Goal: Navigation & Orientation: Find specific page/section

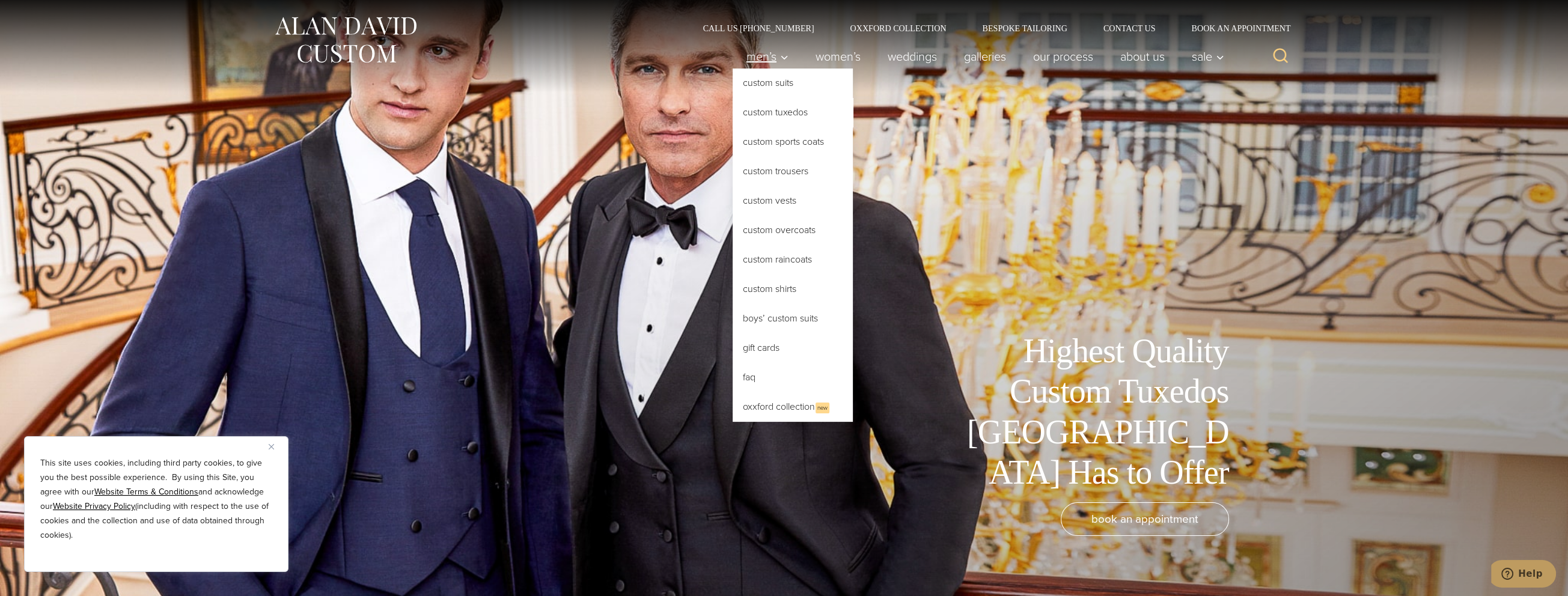
click at [752, 60] on span "Men’s" at bounding box center [767, 57] width 42 height 12
click at [761, 111] on link "Custom Tuxedos" at bounding box center [792, 112] width 120 height 29
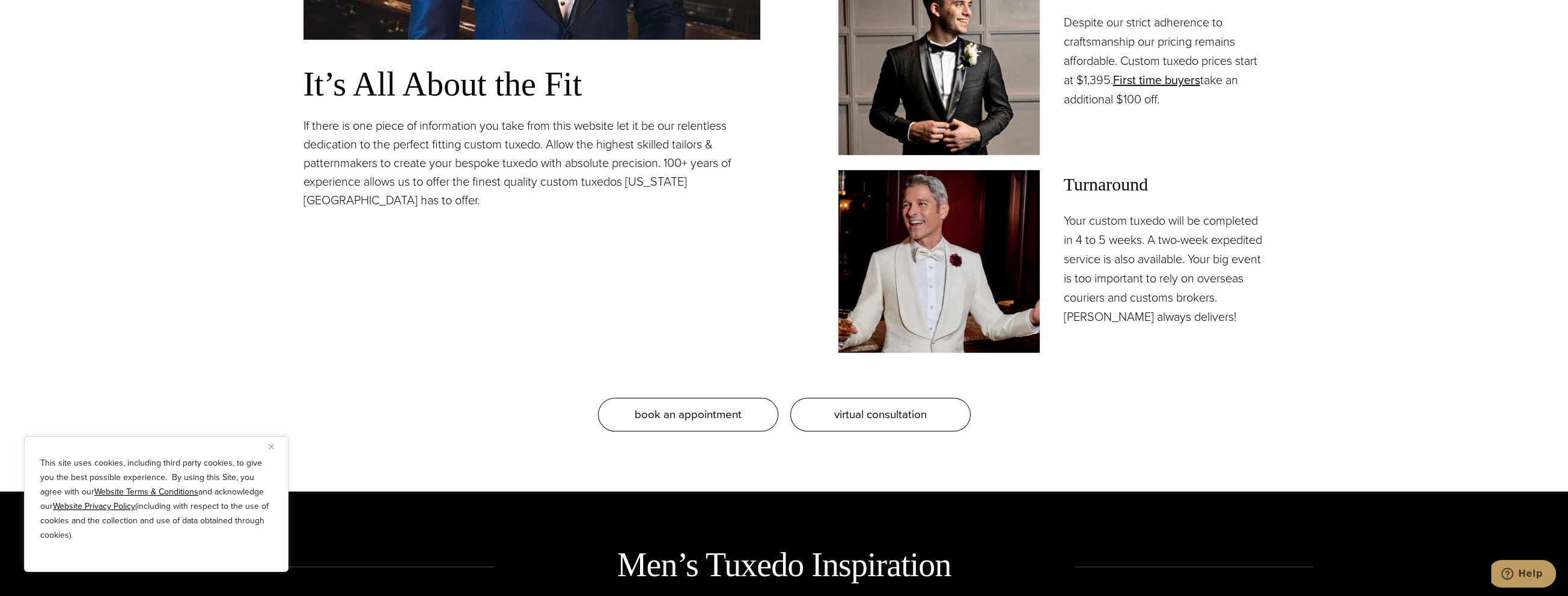
scroll to position [1262, 0]
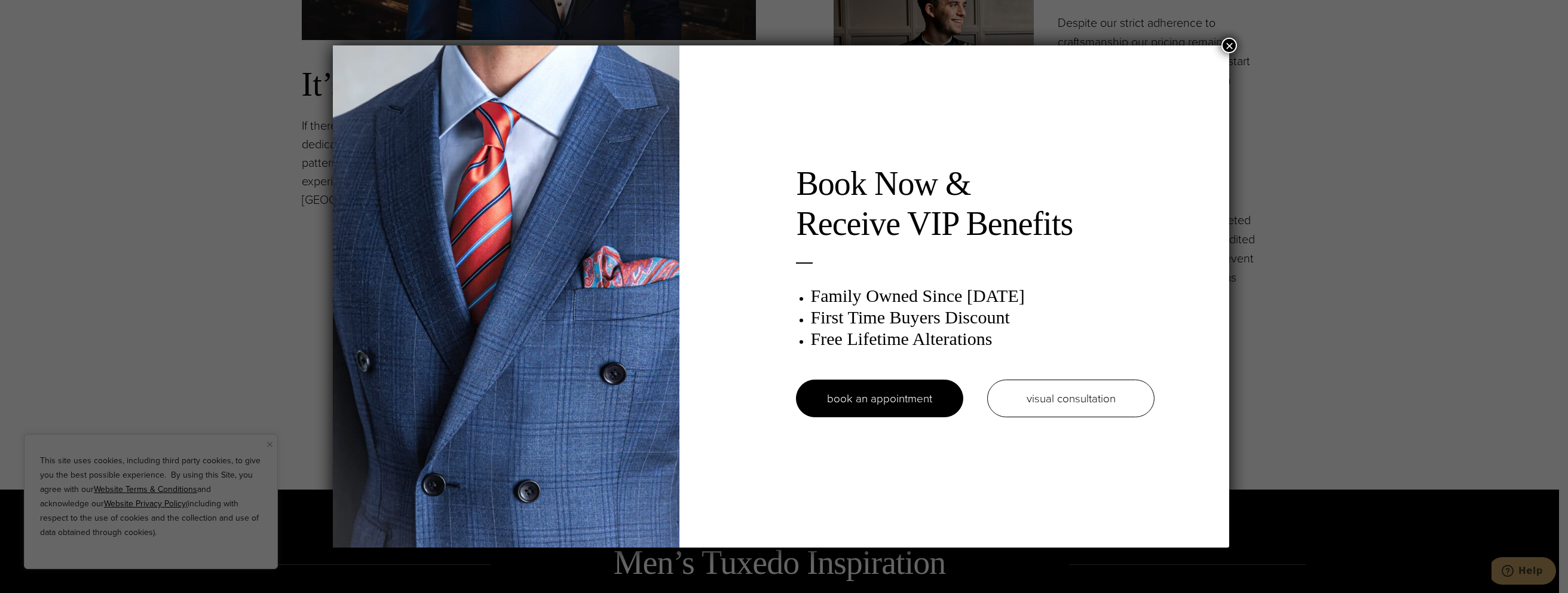
click at [1233, 45] on button "×" at bounding box center [1229, 45] width 16 height 16
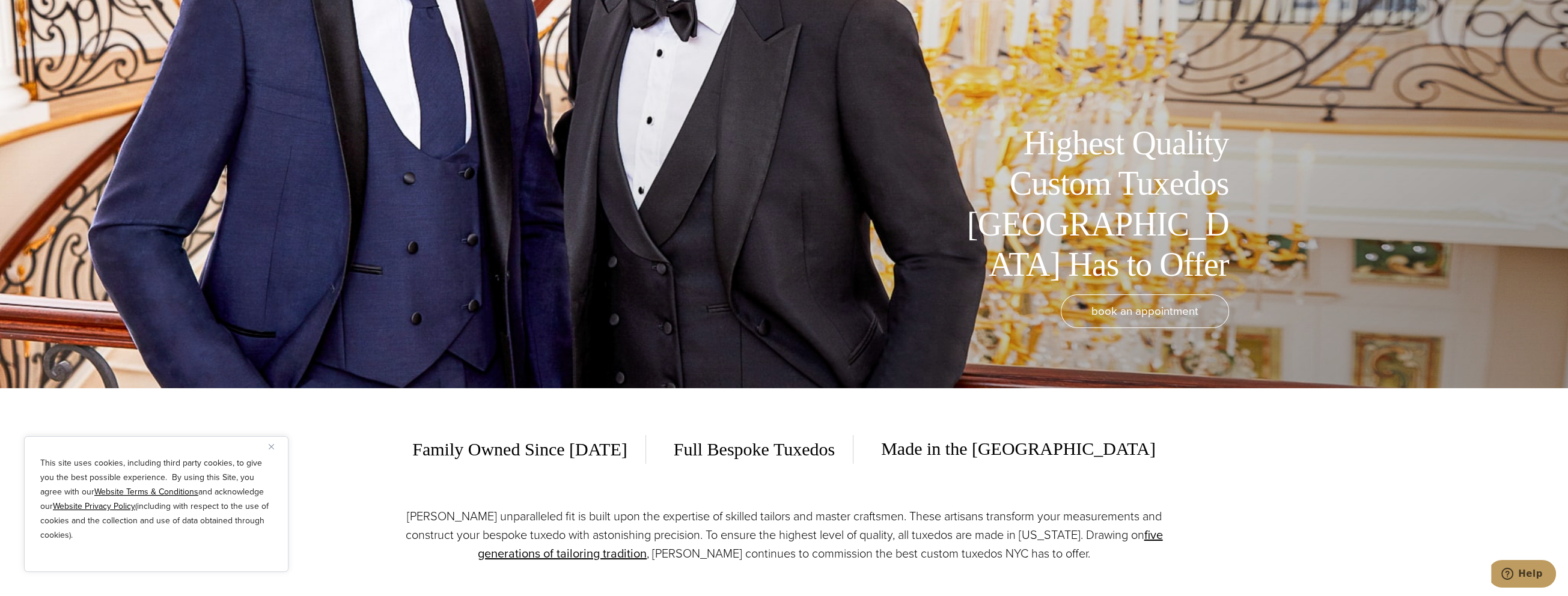
scroll to position [0, 0]
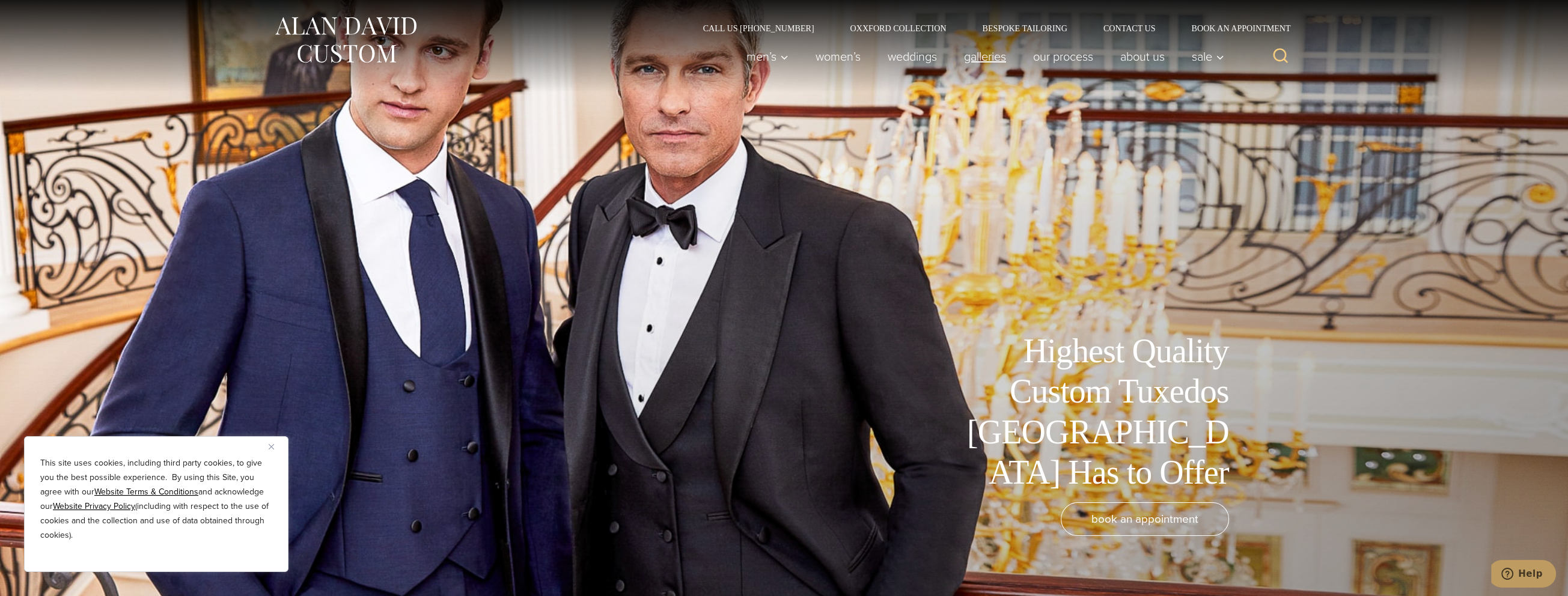
click at [979, 60] on link "Galleries" at bounding box center [984, 57] width 69 height 24
click at [952, 173] on div "Highest Quality Custom Tuxedos NYC Has to Offer book an appointment" at bounding box center [784, 298] width 985 height 596
click at [1138, 28] on link "Contact Us" at bounding box center [1129, 29] width 88 height 9
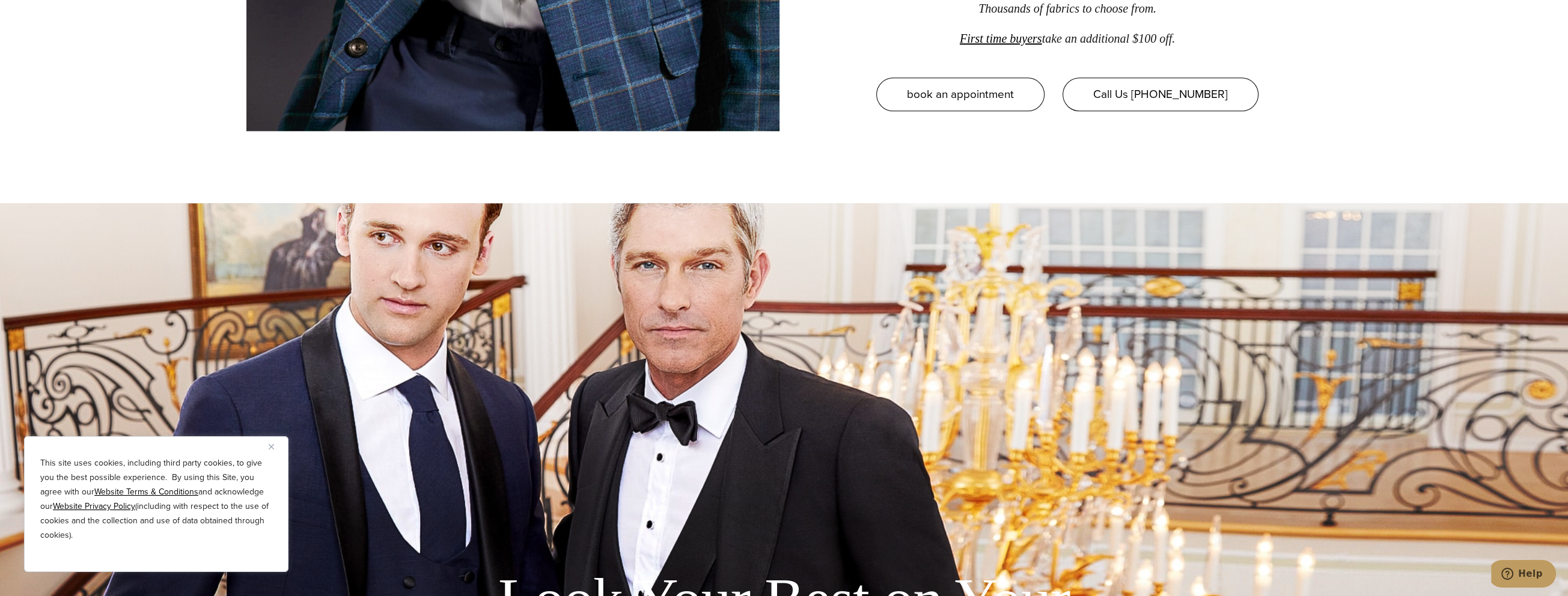
scroll to position [2223, 0]
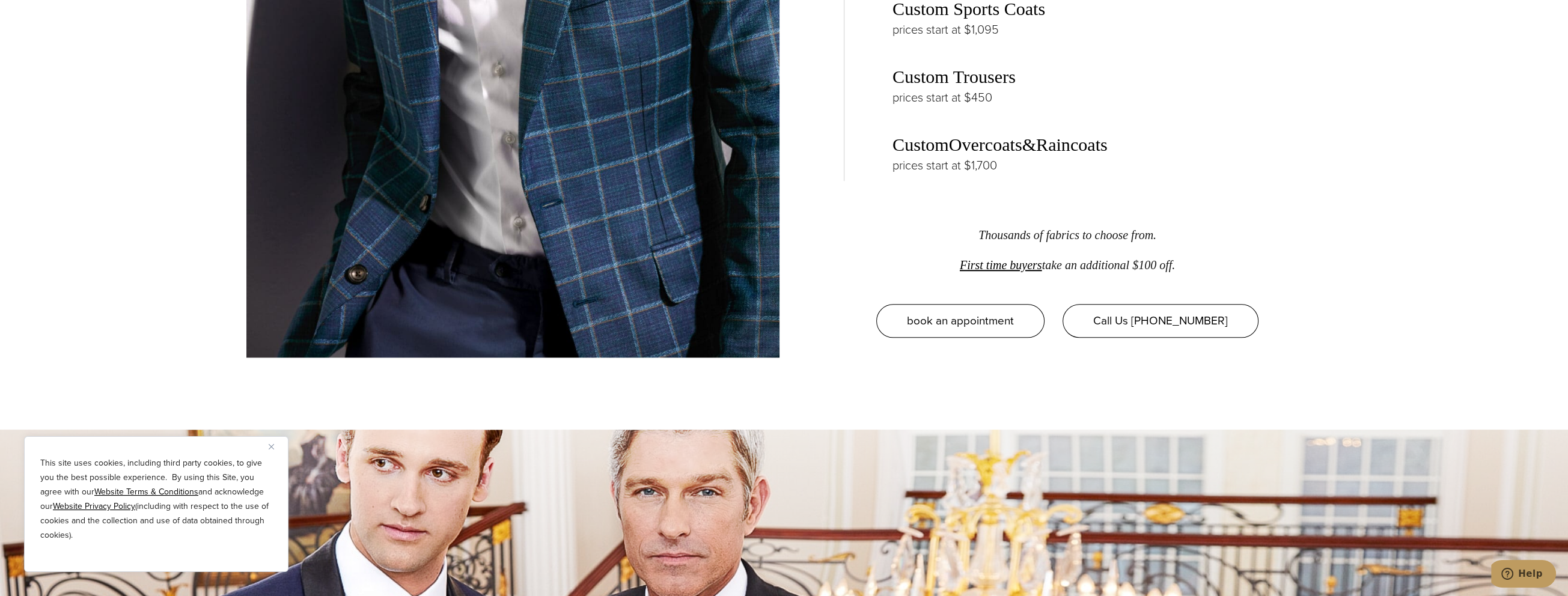
click at [921, 261] on p "First time buyers take an additional $100 off." at bounding box center [1067, 264] width 447 height 30
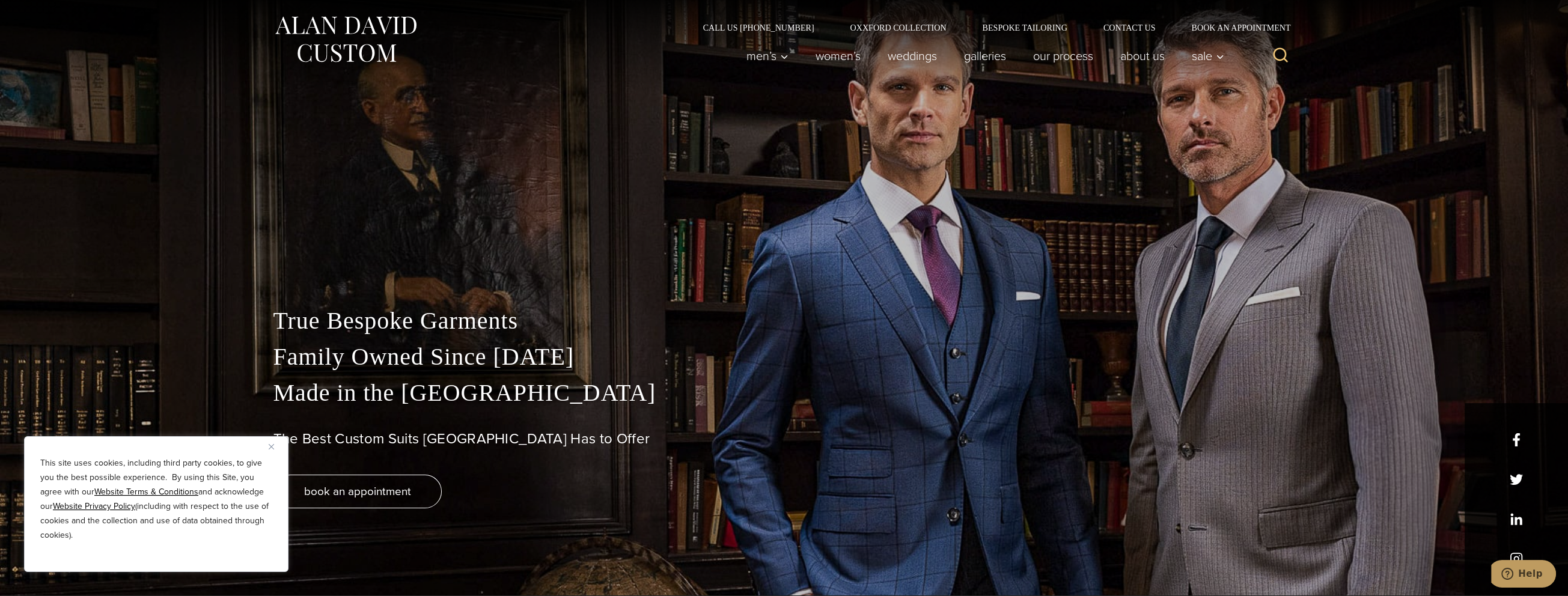
scroll to position [0, 0]
